Goal: Information Seeking & Learning: Learn about a topic

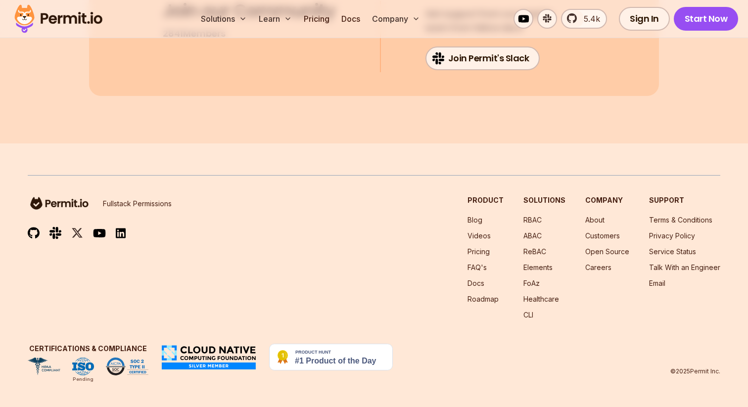
click at [66, 22] on img at bounding box center [58, 19] width 97 height 34
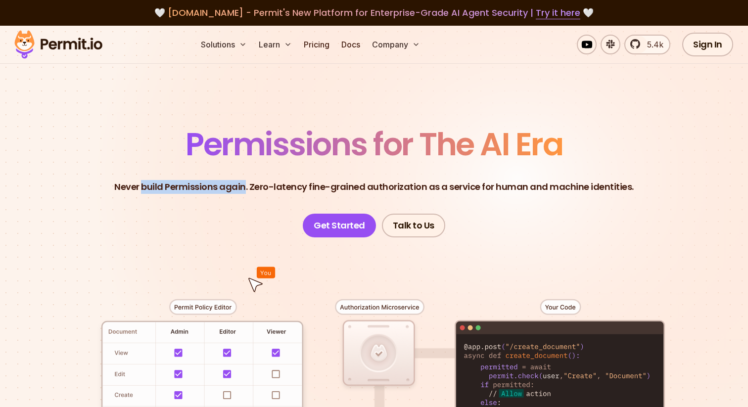
drag, startPoint x: 146, startPoint y: 186, endPoint x: 248, endPoint y: 186, distance: 102.4
click at [248, 186] on p "Never build Permissions again. Zero-latency fine-grained authorization as a ser…" at bounding box center [373, 187] width 519 height 14
drag, startPoint x: 260, startPoint y: 186, endPoint x: 402, endPoint y: 191, distance: 141.6
click at [402, 191] on p "Never build Permissions again. Zero-latency fine-grained authorization as a ser…" at bounding box center [373, 187] width 519 height 14
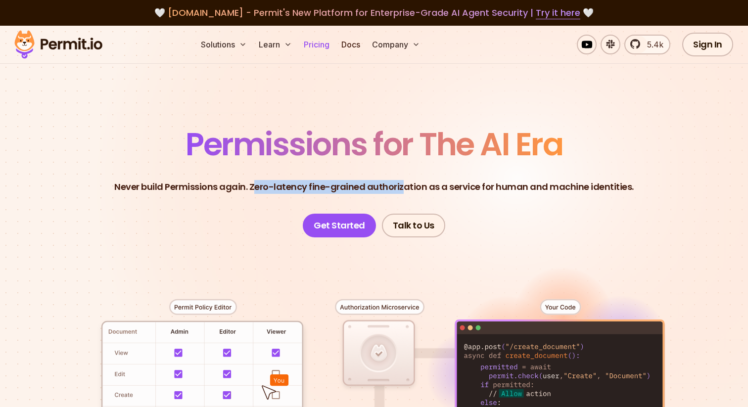
click at [325, 42] on link "Pricing" at bounding box center [317, 45] width 34 height 20
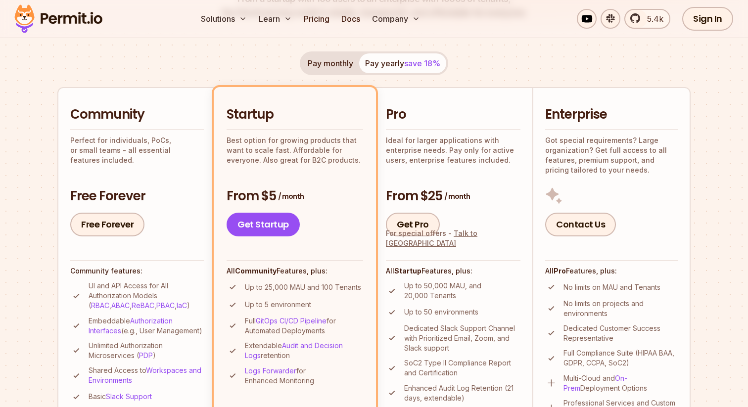
scroll to position [179, 0]
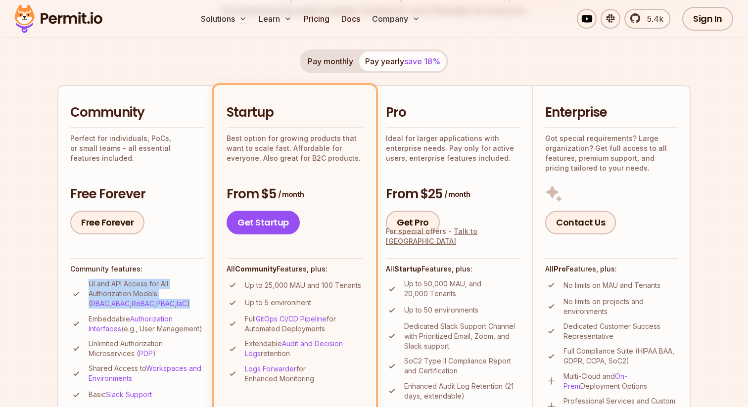
drag, startPoint x: 172, startPoint y: 304, endPoint x: 88, endPoint y: 285, distance: 86.2
click at [88, 285] on li "UI and API Access for All Authorization Models ( RBAC , ABAC , ReBAC , PBAC , I…" at bounding box center [137, 294] width 134 height 30
copy p "UI and API Access for All Authorization Models ( RBAC , ABAC , ReBAC , PBAC , I…"
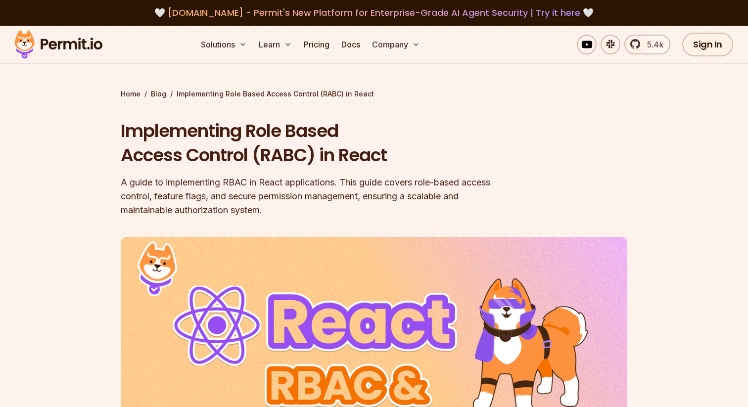
click at [71, 45] on img at bounding box center [58, 45] width 97 height 34
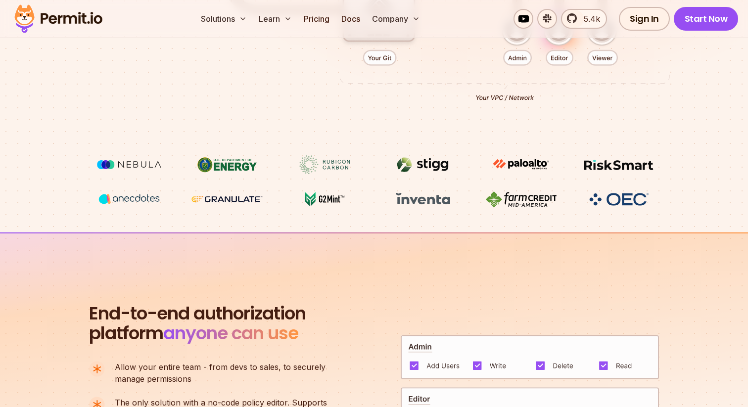
scroll to position [651, 0]
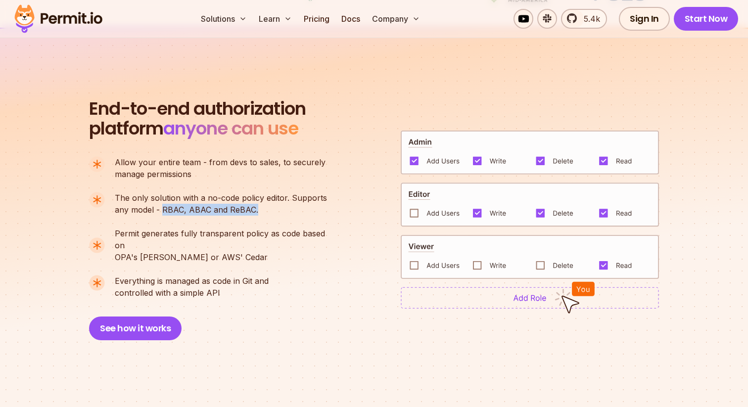
drag, startPoint x: 254, startPoint y: 210, endPoint x: 162, endPoint y: 207, distance: 92.6
click at [162, 207] on p "The only solution with a no-code policy editor. Supports any model - RBAC, ABAC…" at bounding box center [221, 204] width 212 height 24
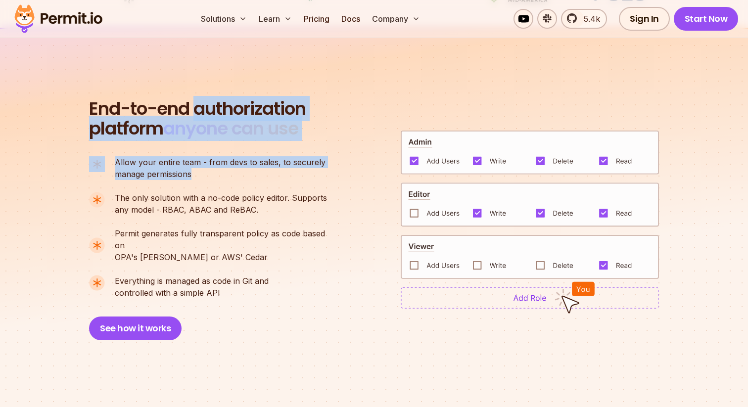
drag, startPoint x: 197, startPoint y: 110, endPoint x: 252, endPoint y: 173, distance: 82.7
click at [252, 173] on div "End-to-end authorization platform anyone can use A no-code authorization platfo…" at bounding box center [212, 219] width 247 height 241
click at [252, 173] on p "Allow your entire team - from devs to sales, to securely manage permissions" at bounding box center [220, 168] width 211 height 24
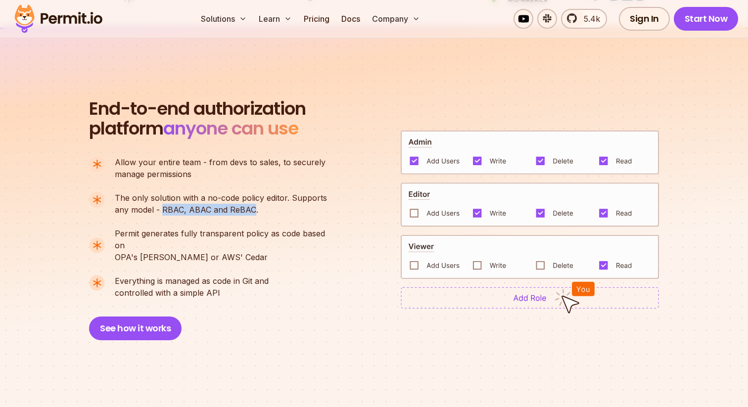
drag, startPoint x: 254, startPoint y: 213, endPoint x: 163, endPoint y: 212, distance: 90.5
click at [163, 212] on p "The only solution with a no-code policy editor. Supports any model - RBAC, ABAC…" at bounding box center [221, 204] width 212 height 24
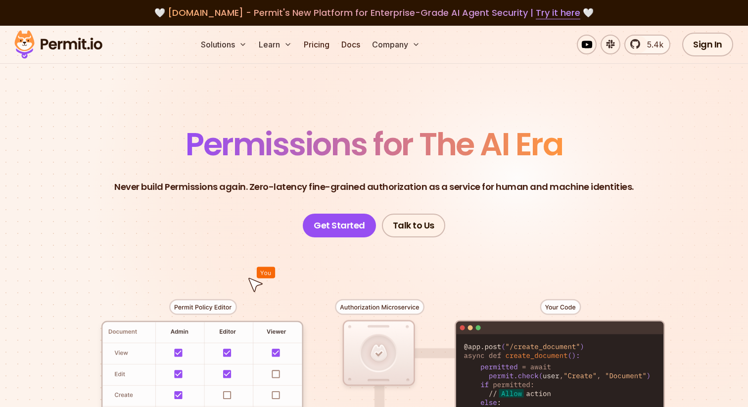
scroll to position [14, 0]
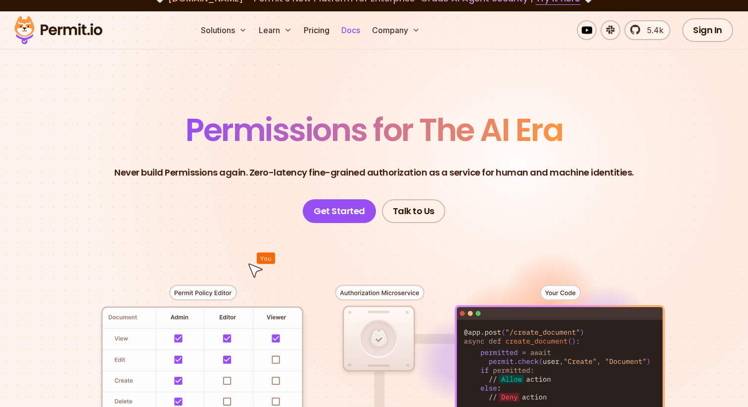
click at [355, 30] on link "Docs" at bounding box center [350, 30] width 27 height 20
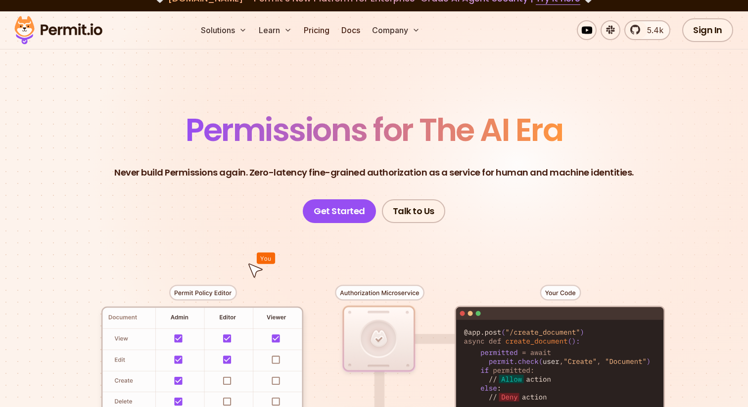
click at [365, 338] on div at bounding box center [374, 405] width 693 height 364
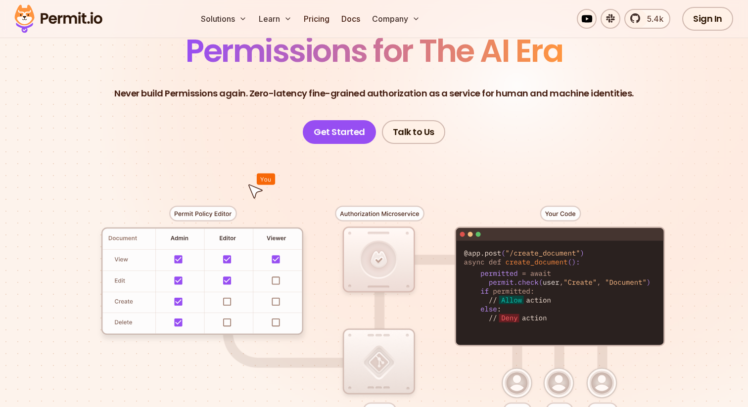
scroll to position [95, 0]
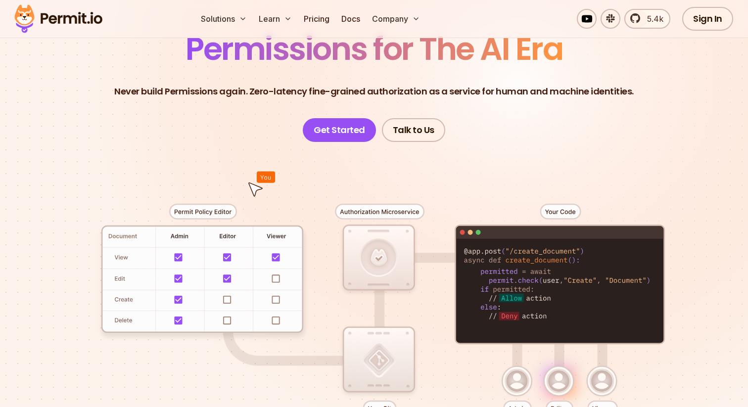
click at [363, 215] on div at bounding box center [374, 324] width 693 height 364
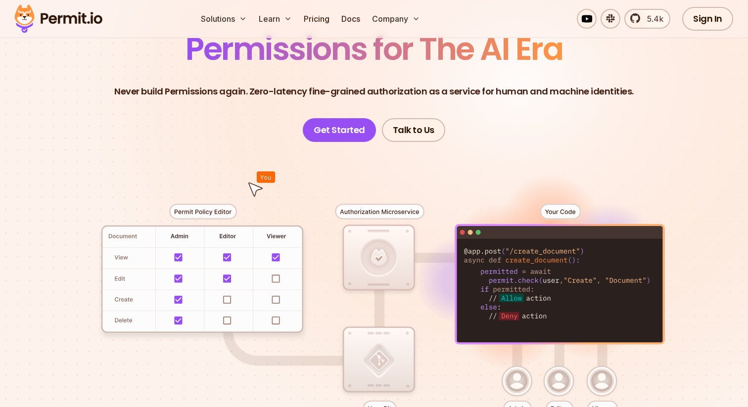
click at [552, 211] on div at bounding box center [374, 324] width 693 height 364
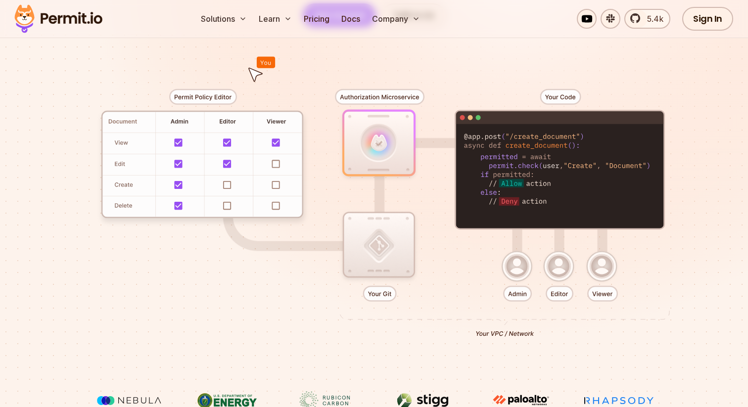
scroll to position [218, 0]
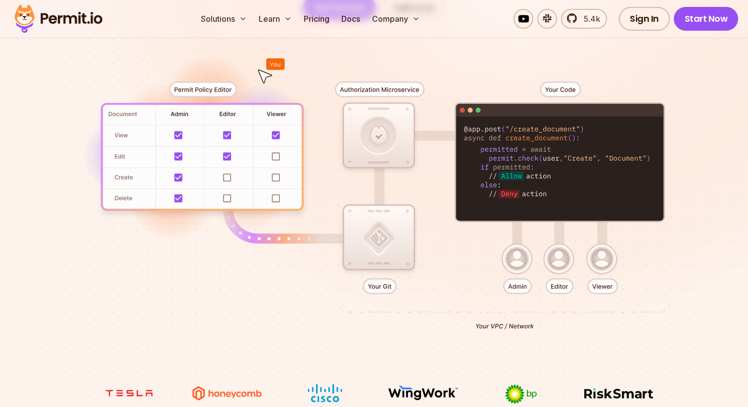
drag, startPoint x: 556, startPoint y: 200, endPoint x: 509, endPoint y: 190, distance: 48.0
click at [509, 190] on div at bounding box center [374, 202] width 693 height 364
